Goal: Navigation & Orientation: Find specific page/section

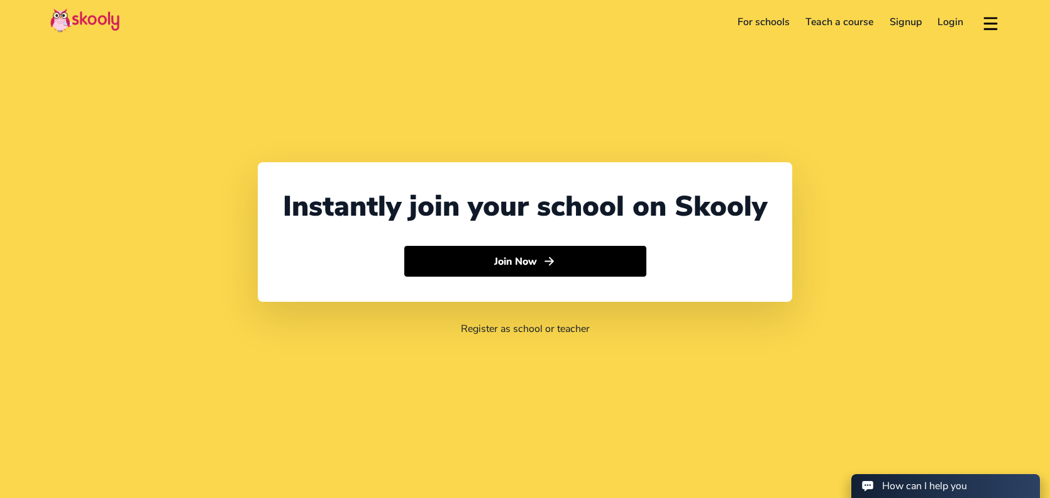
select select "66"
select select "[GEOGRAPHIC_DATA]"
select select "[GEOGRAPHIC_DATA]/[GEOGRAPHIC_DATA]"
click at [751, 202] on div "Instantly join your school on Skooly" at bounding box center [525, 206] width 484 height 38
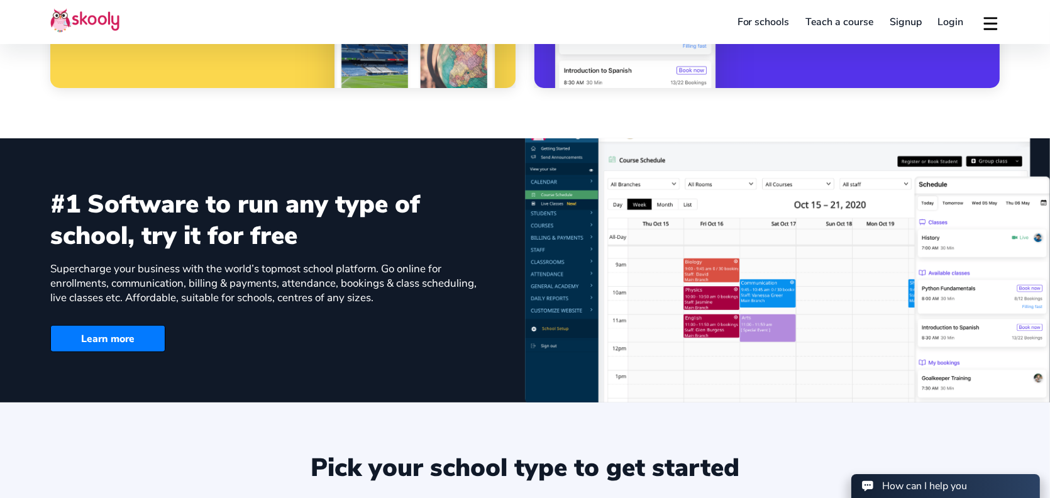
scroll to position [712, 0]
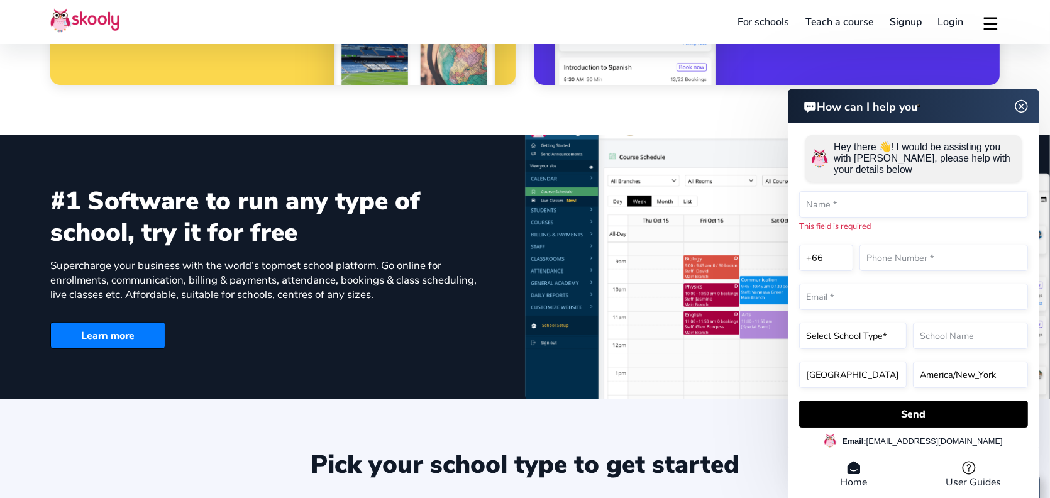
drag, startPoint x: 95, startPoint y: 206, endPoint x: 324, endPoint y: 238, distance: 231.1
click at [324, 238] on div "#1 Software to run any type of school, try it for free" at bounding box center [272, 216] width 445 height 63
click at [347, 246] on div "#1 Software to run any type of school, try it for free" at bounding box center [272, 216] width 445 height 63
click at [1024, 104] on img at bounding box center [1022, 106] width 24 height 16
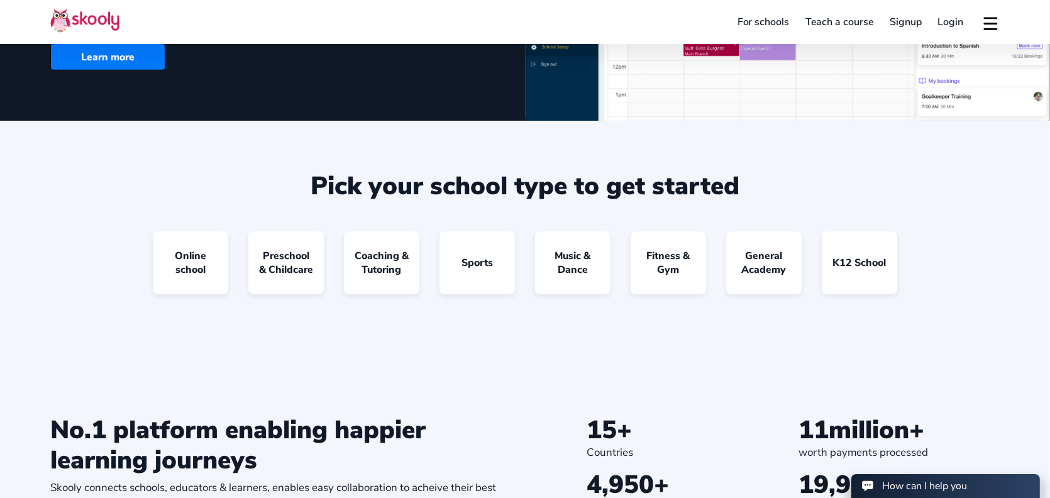
scroll to position [1006, 0]
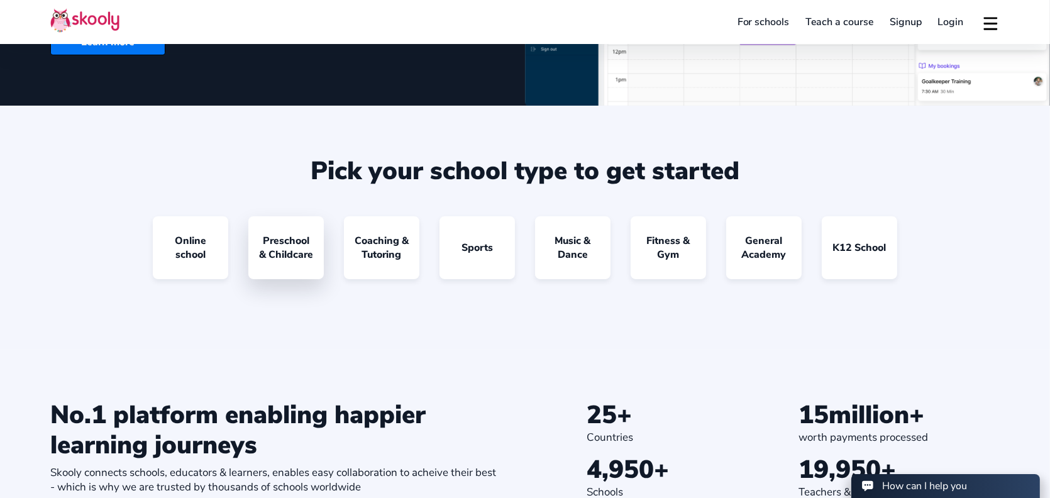
click at [289, 246] on link "Preschool & Childcare" at bounding box center [285, 247] width 75 height 63
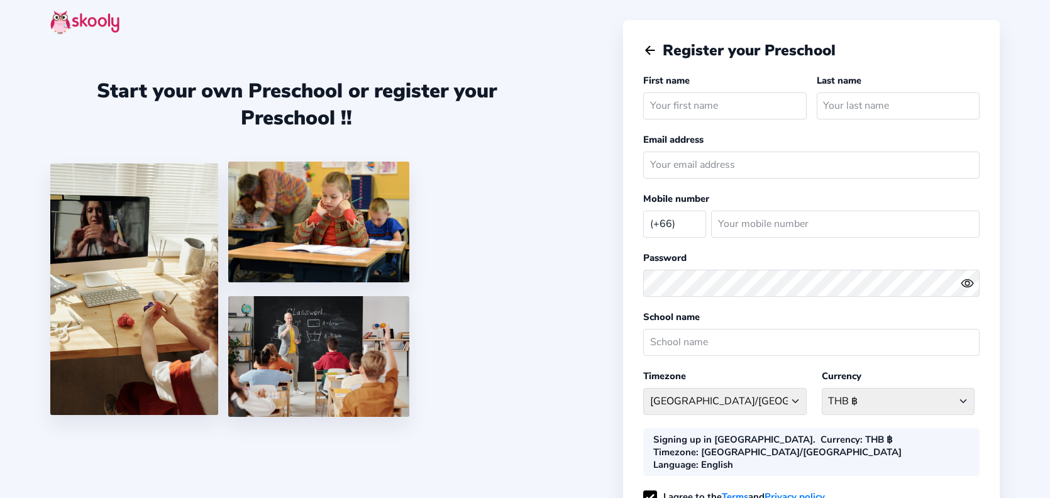
select select "TH"
click at [655, 50] on icon "Arrow Back" at bounding box center [650, 50] width 14 height 14
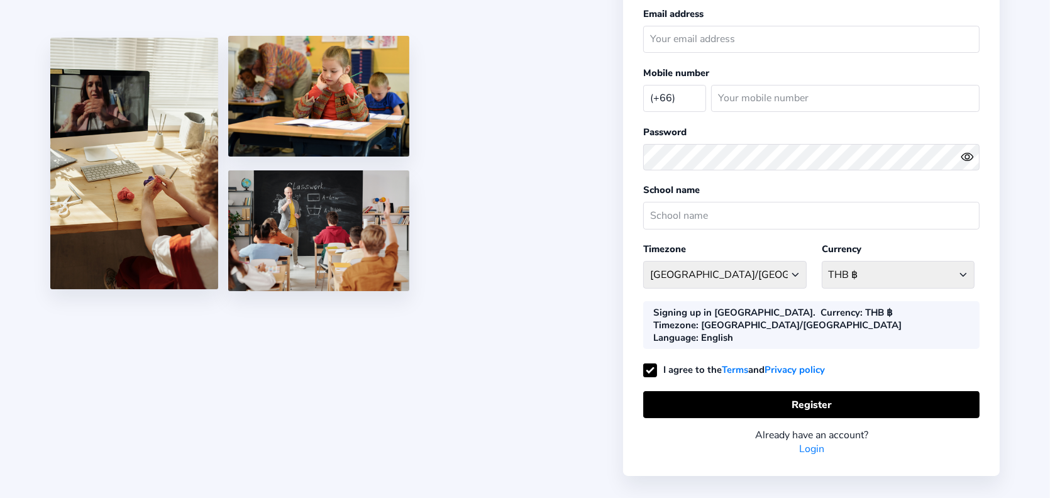
select select "66"
select select "[GEOGRAPHIC_DATA]"
select select "[GEOGRAPHIC_DATA]/[GEOGRAPHIC_DATA]"
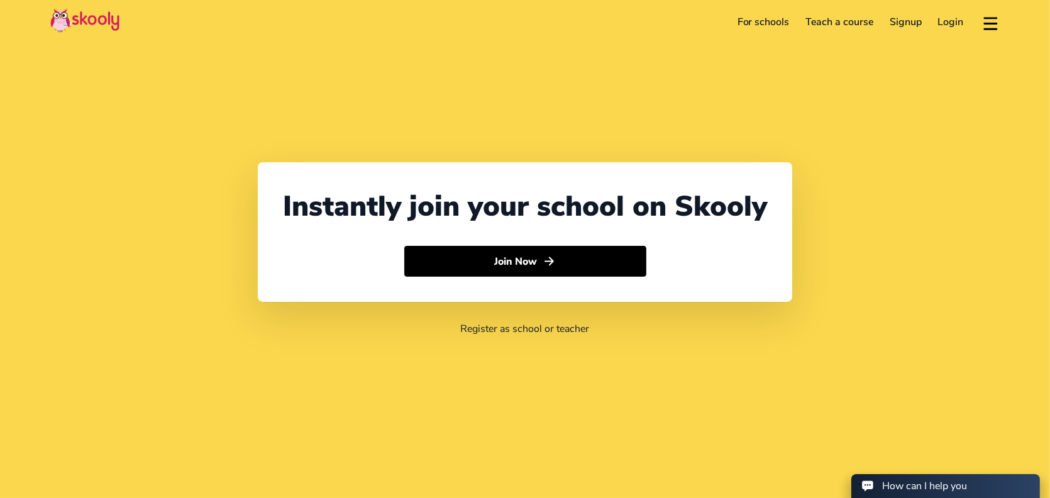
click at [765, 21] on link "For schools" at bounding box center [763, 22] width 69 height 20
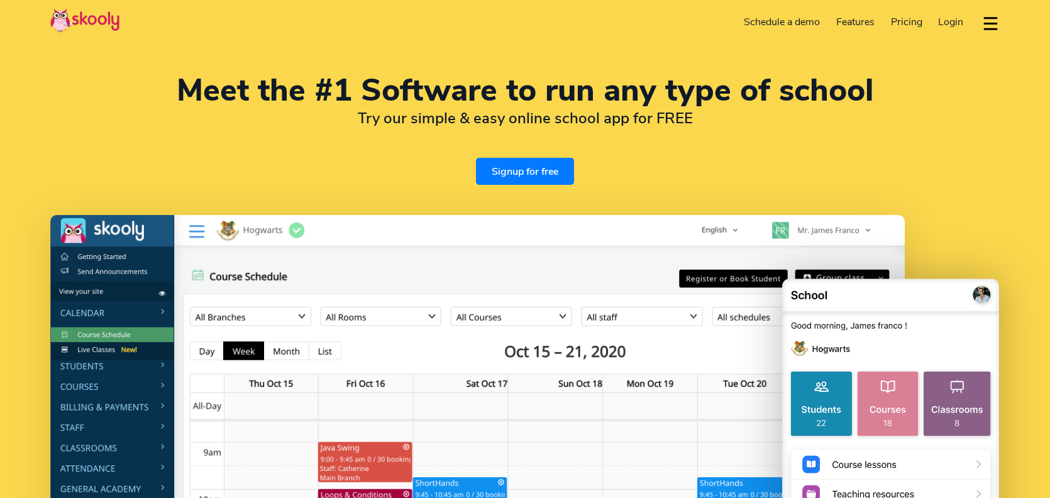
select select "en"
select select "66"
select select "[GEOGRAPHIC_DATA]"
select select "[GEOGRAPHIC_DATA]/[GEOGRAPHIC_DATA]"
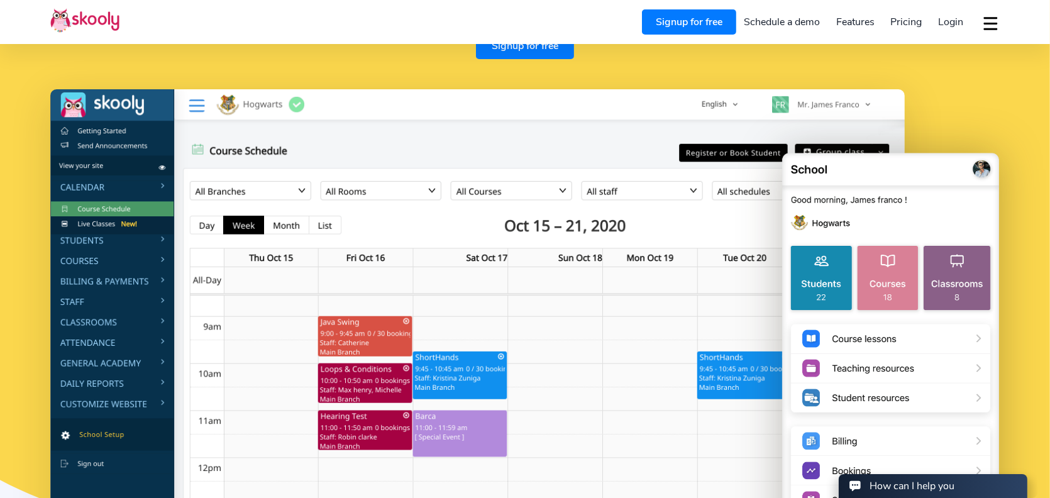
scroll to position [167, 0]
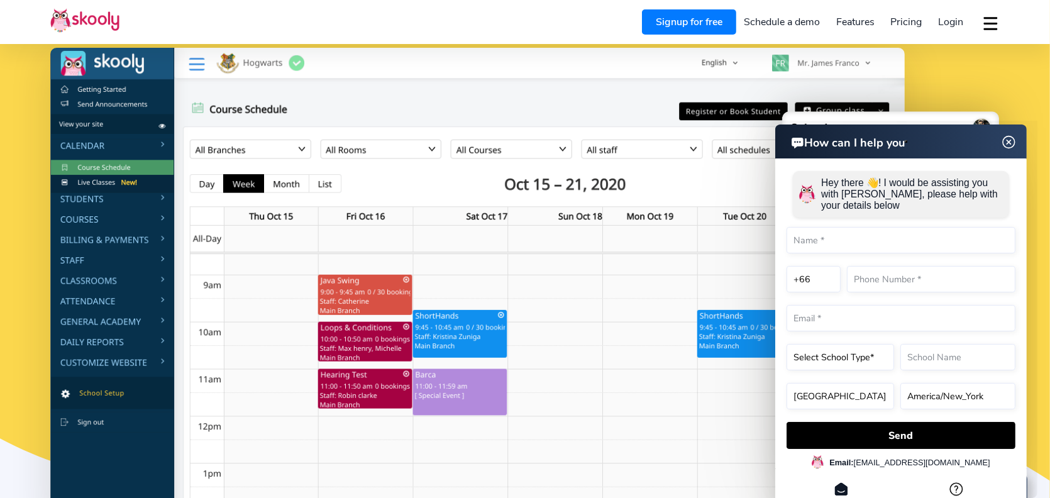
click at [1014, 140] on img at bounding box center [1009, 142] width 24 height 16
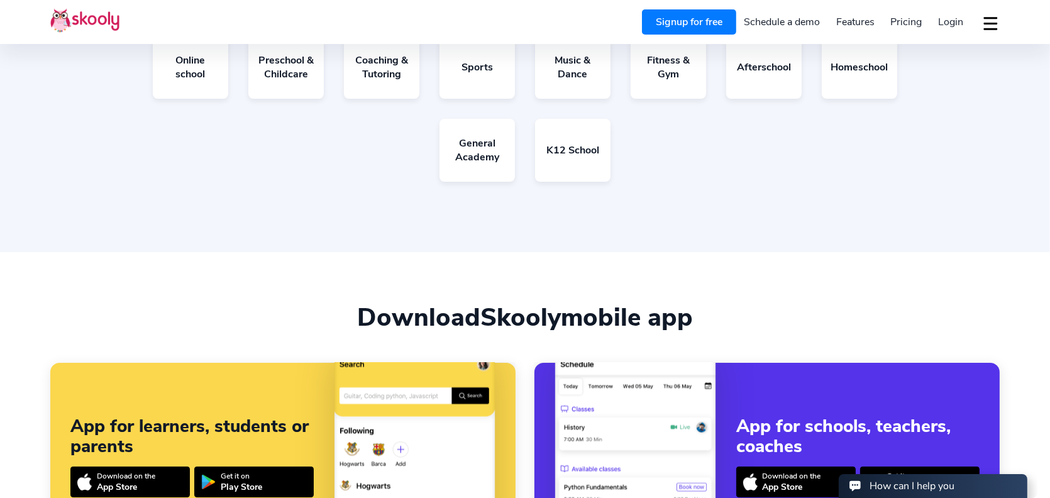
scroll to position [2641, 0]
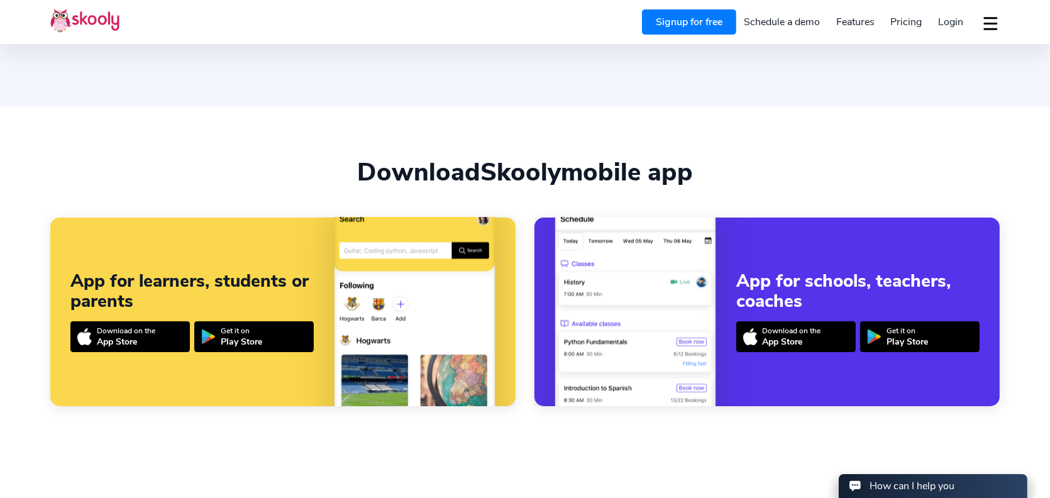
click at [767, 346] on div "App Store" at bounding box center [792, 342] width 58 height 12
